Goal: Task Accomplishment & Management: Manage account settings

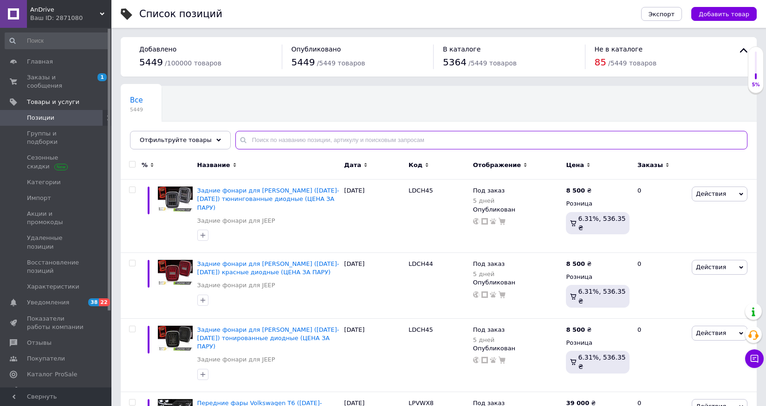
click at [291, 140] on input "text" at bounding box center [491, 140] width 512 height 19
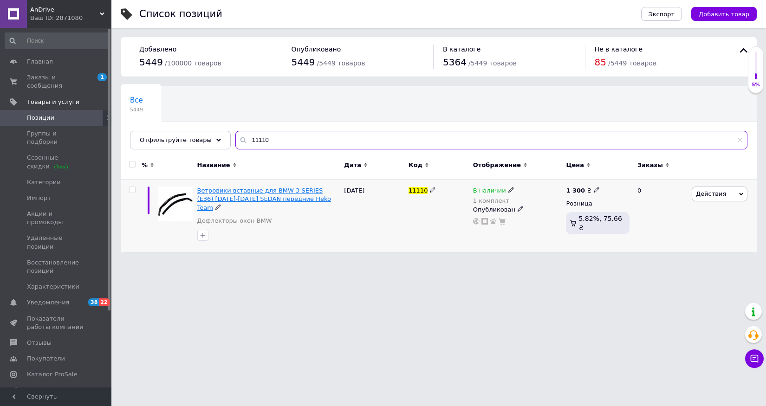
type input "11110"
click at [305, 190] on span "Ветровики вставные для BMW 3 SERIES (E36) [DATE]-[DATE] SEDAN передние Heko Team" at bounding box center [264, 199] width 134 height 24
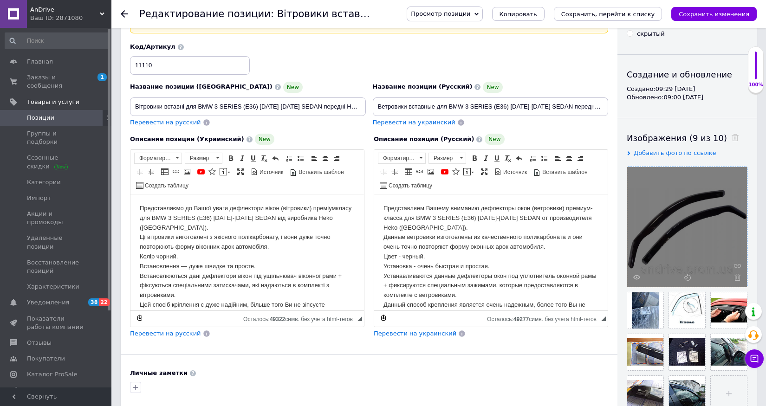
scroll to position [94, 0]
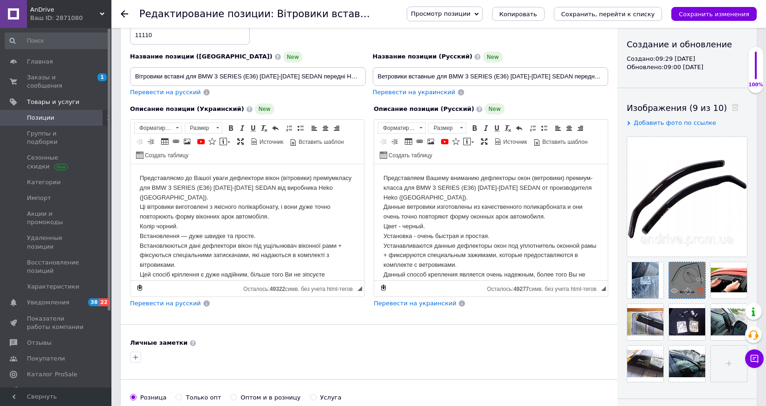
click at [699, 290] on use at bounding box center [699, 290] width 7 height 7
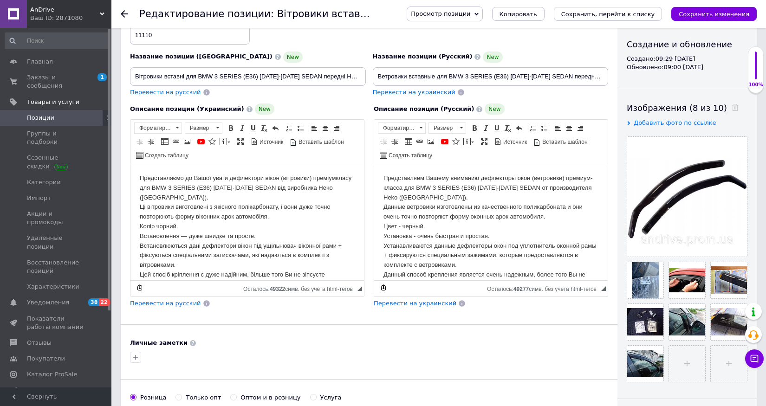
click at [0, 0] on use at bounding box center [0, 0] width 0 height 0
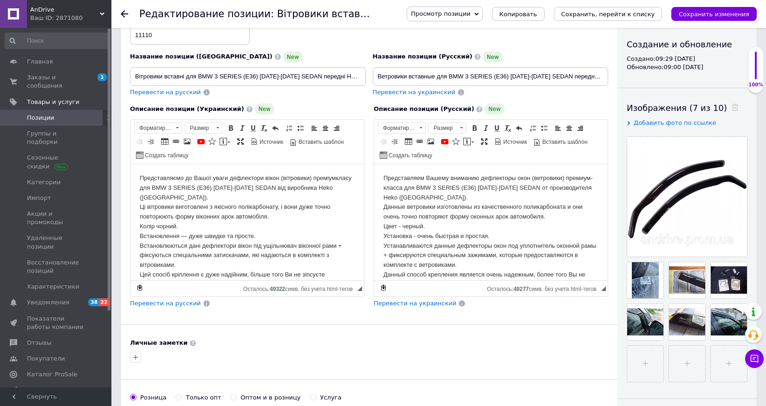
click at [0, 0] on use at bounding box center [0, 0] width 0 height 0
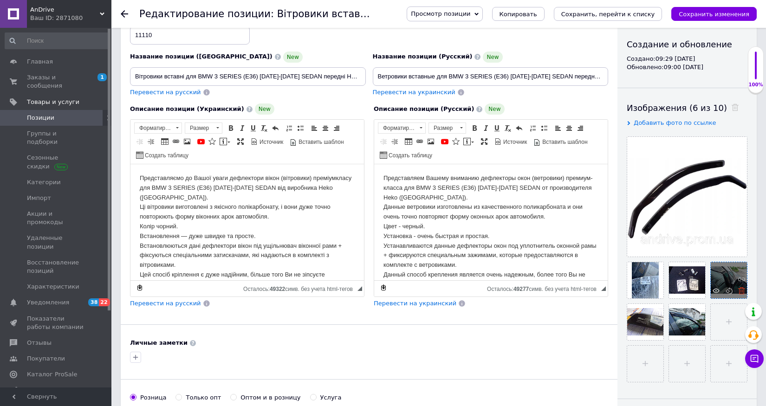
click at [741, 292] on use at bounding box center [741, 290] width 7 height 7
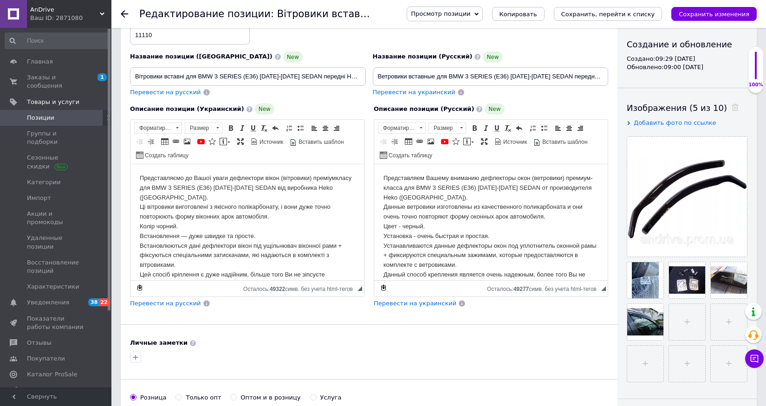
click at [0, 0] on use at bounding box center [0, 0] width 0 height 0
click at [732, 285] on input "file" at bounding box center [729, 280] width 36 height 36
type input "C:\fakepath\[DATE] 20.34.00.jpg"
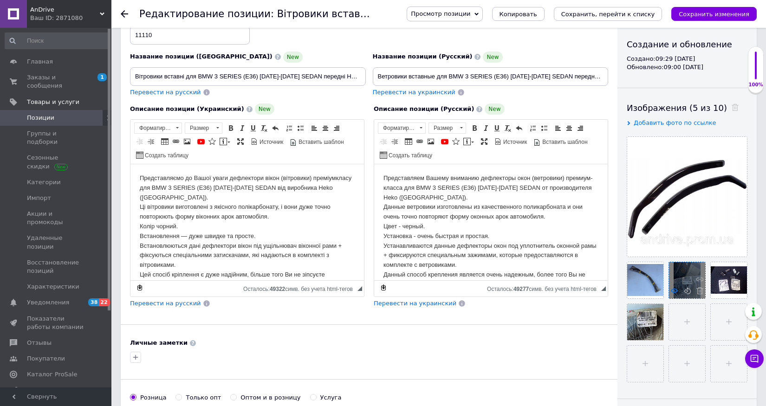
click at [674, 290] on icon at bounding box center [674, 290] width 7 height 7
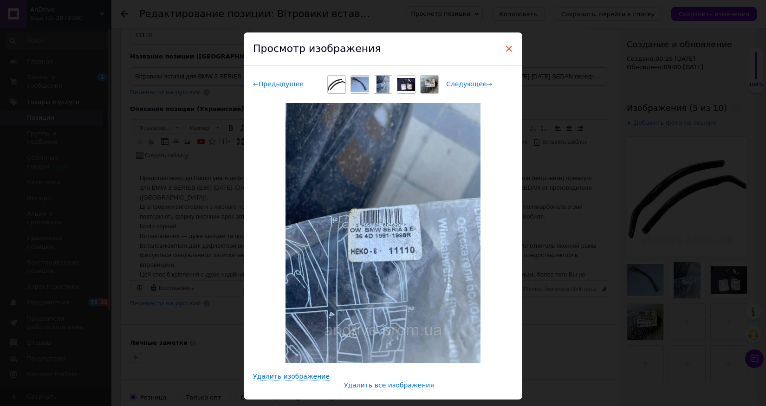
click at [508, 51] on span "×" at bounding box center [509, 49] width 8 height 16
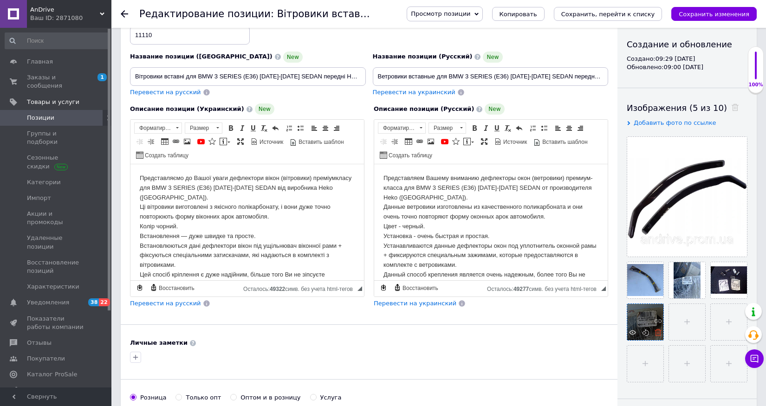
click at [660, 335] on use at bounding box center [657, 332] width 7 height 7
click at [653, 328] on input "file" at bounding box center [645, 322] width 36 height 36
type input "C:\fakepath\photo_2022-08-13_11-03-01.jpg"
drag, startPoint x: 692, startPoint y: 284, endPoint x: 723, endPoint y: 281, distance: 31.6
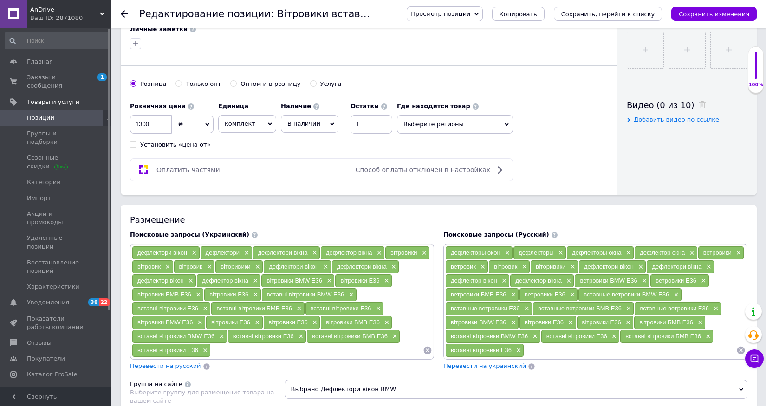
scroll to position [437, 0]
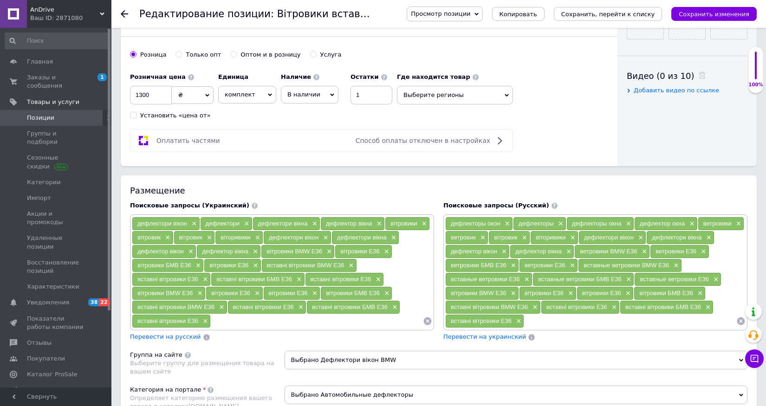
click at [432, 94] on span "Выберите регионы" at bounding box center [455, 95] width 116 height 19
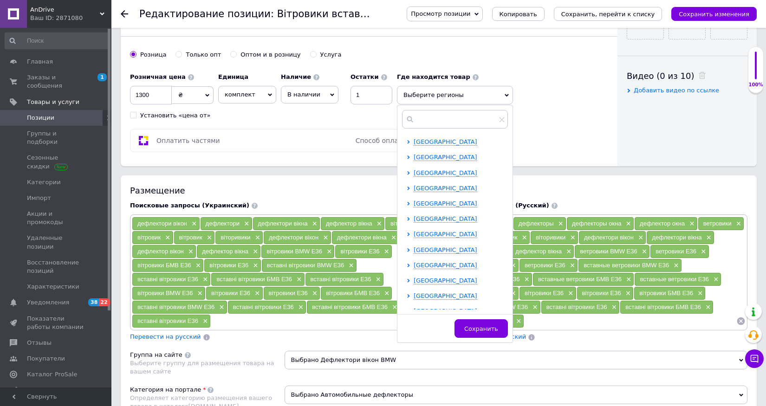
click at [436, 138] on div "[GEOGRAPHIC_DATA]" at bounding box center [461, 142] width 94 height 8
click at [436, 142] on span "[GEOGRAPHIC_DATA]" at bounding box center [446, 141] width 64 height 7
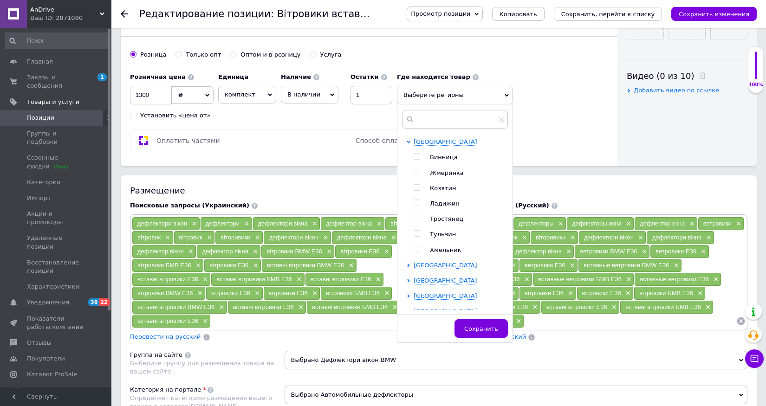
click at [437, 156] on span "Винница" at bounding box center [444, 157] width 28 height 7
checkbox input "true"
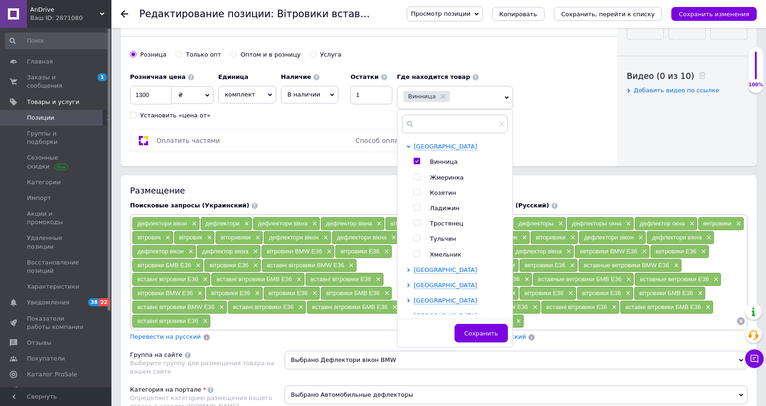
click at [352, 148] on div "Оплатить частями Способ оплаты отключен в настройках" at bounding box center [321, 140] width 383 height 23
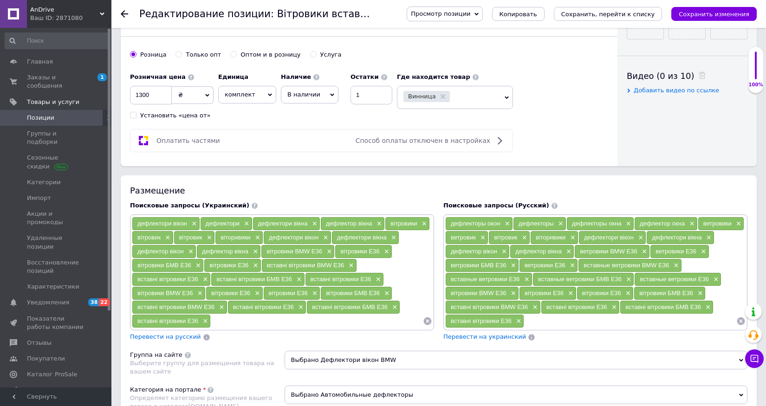
click at [314, 91] on span "В наличии" at bounding box center [303, 94] width 33 height 7
click at [308, 143] on li "Готово к отправке" at bounding box center [309, 144] width 57 height 21
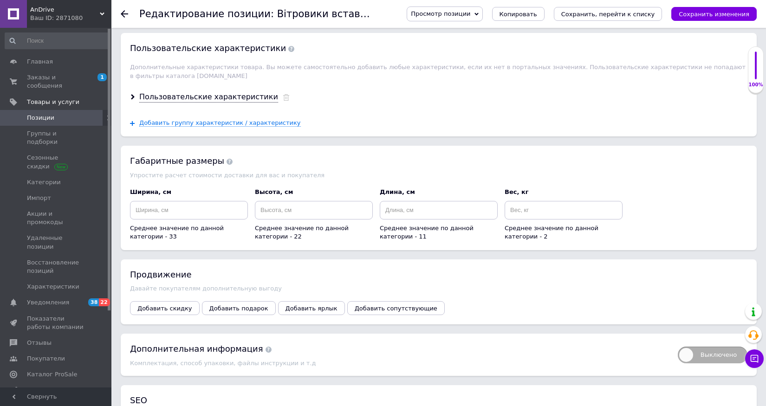
scroll to position [1042, 0]
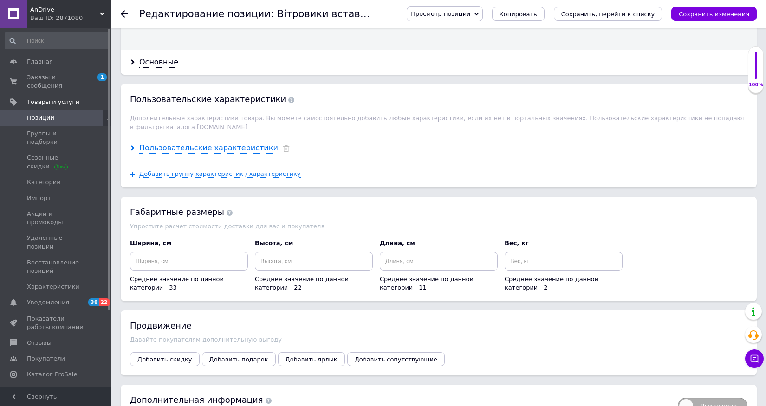
click at [174, 150] on div "Пользовательские характеристики" at bounding box center [208, 148] width 139 height 11
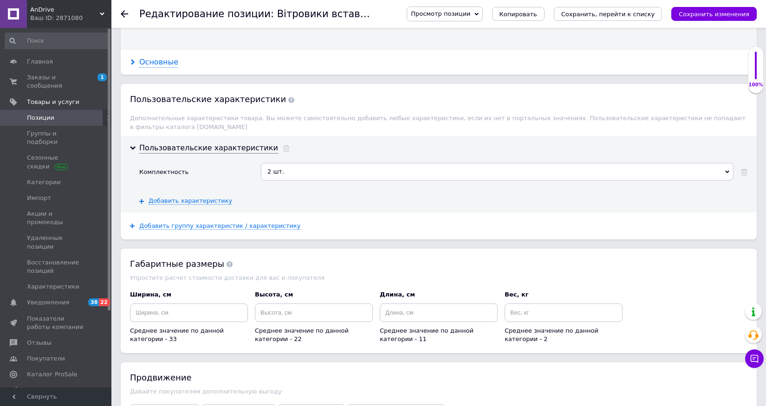
click at [168, 66] on div "Основные" at bounding box center [158, 62] width 39 height 11
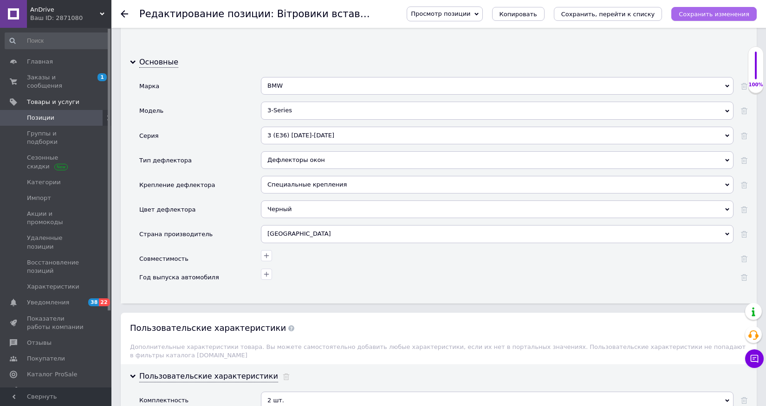
click at [726, 7] on button "Сохранить изменения" at bounding box center [713, 14] width 85 height 14
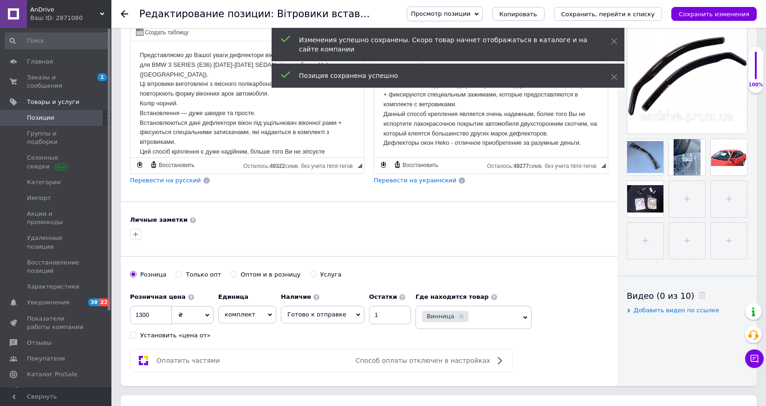
scroll to position [307, 0]
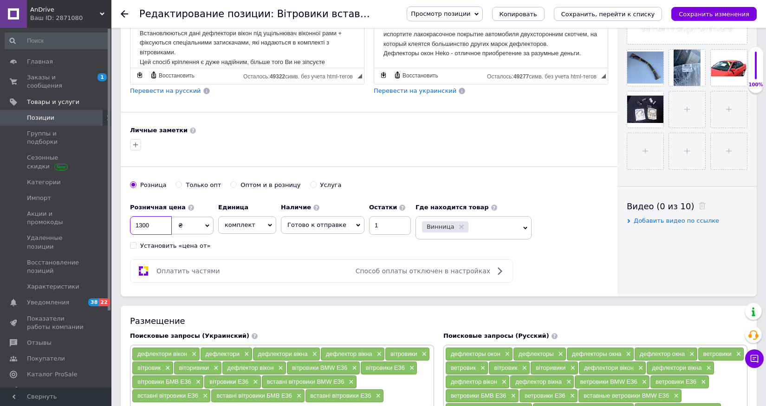
click at [143, 226] on input "1300" at bounding box center [151, 225] width 42 height 19
type input "1500"
click at [740, 12] on icon "Сохранить изменения" at bounding box center [714, 14] width 71 height 7
click at [45, 86] on span "Заказы и сообщения" at bounding box center [56, 81] width 59 height 17
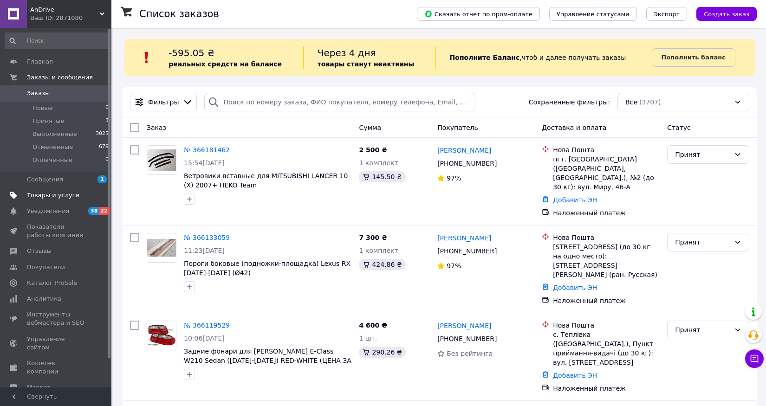
click at [43, 198] on span "Товары и услуги" at bounding box center [53, 195] width 52 height 8
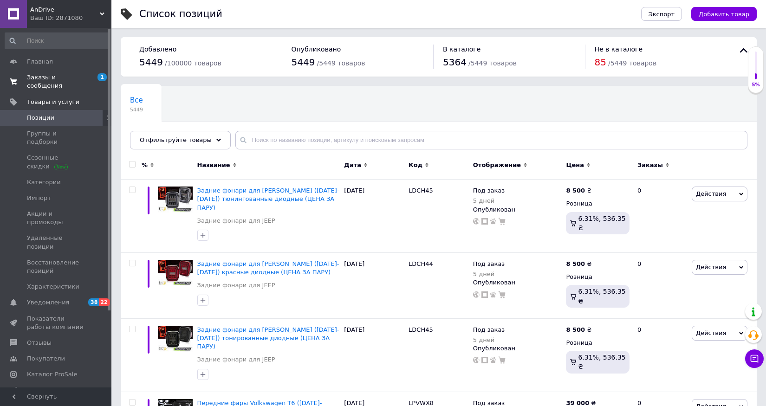
click at [48, 81] on span "Заказы и сообщения" at bounding box center [56, 81] width 59 height 17
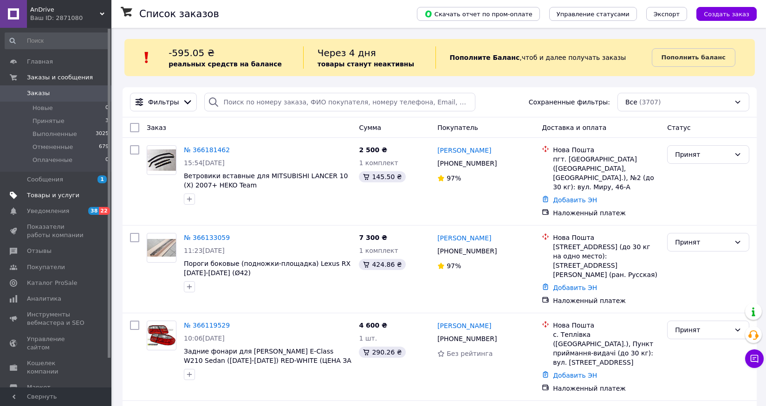
click at [49, 197] on span "Товары и услуги" at bounding box center [53, 195] width 52 height 8
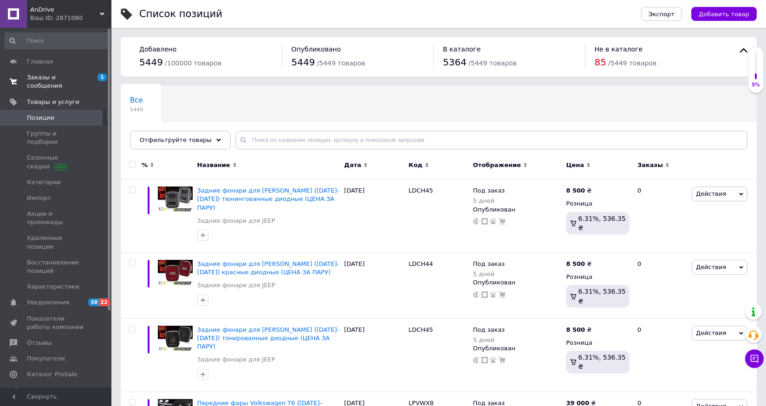
click at [48, 87] on span "Заказы и сообщения" at bounding box center [56, 81] width 59 height 17
